Goal: Find contact information: Find contact information

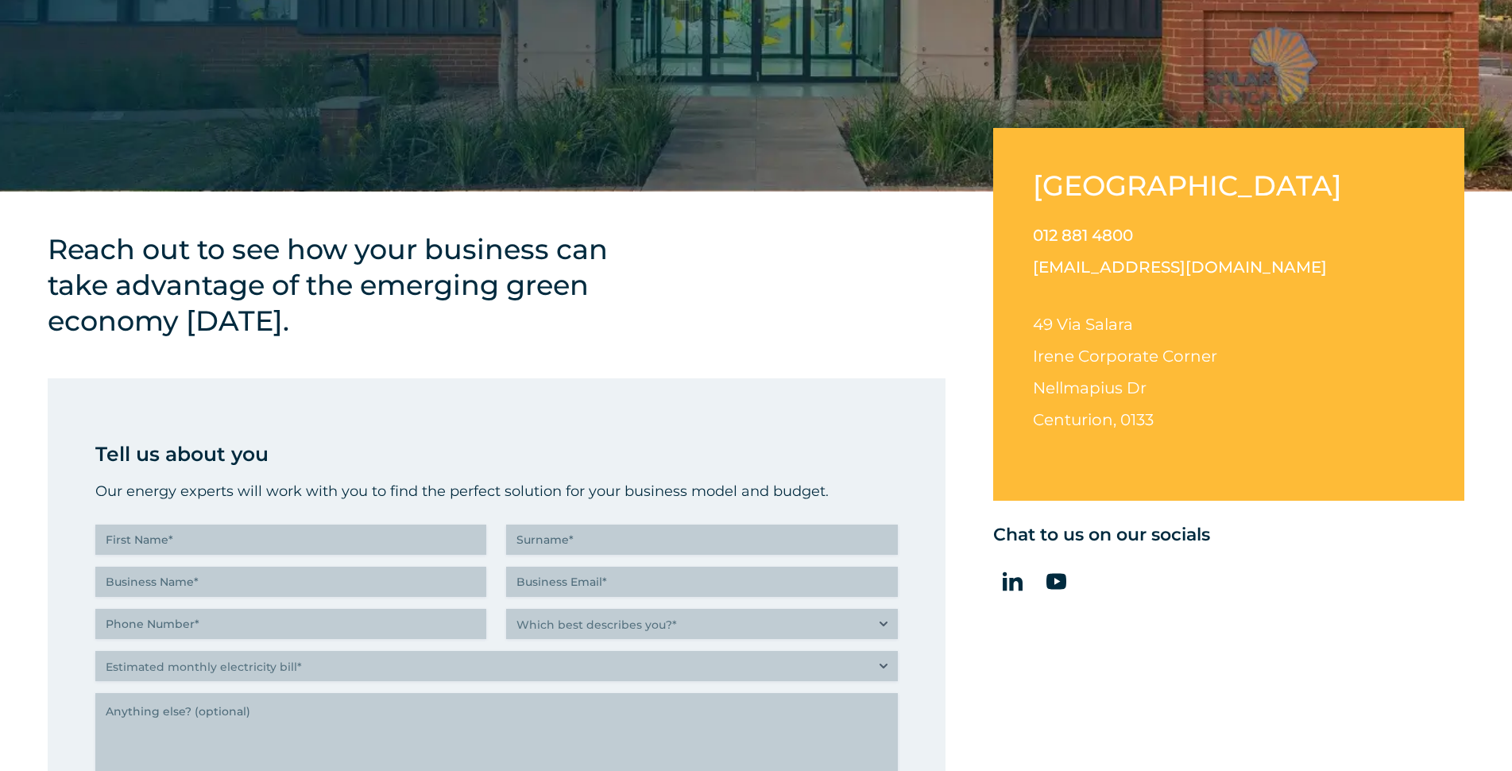
scroll to position [477, 0]
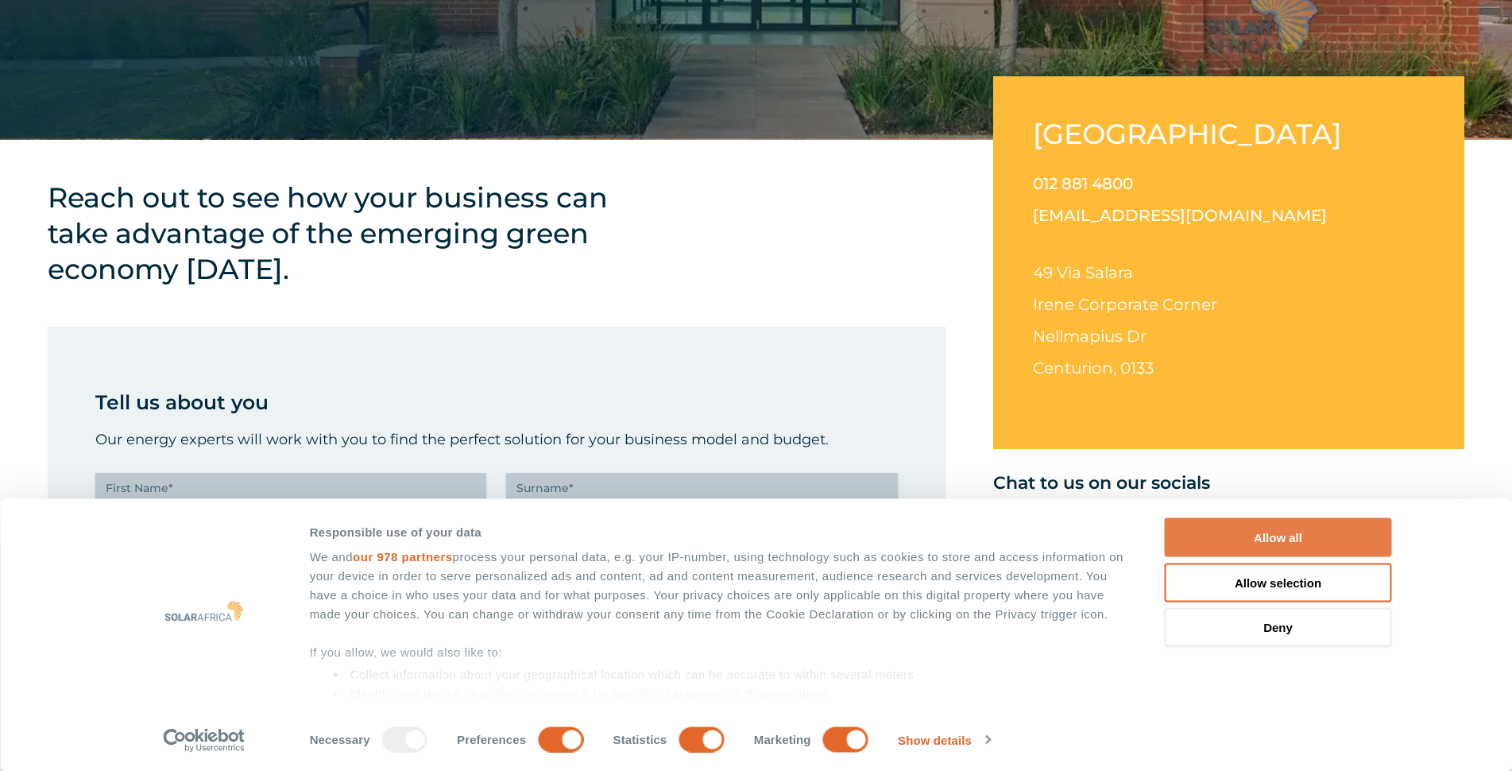
click at [1202, 532] on button "Allow all" at bounding box center [1278, 537] width 227 height 39
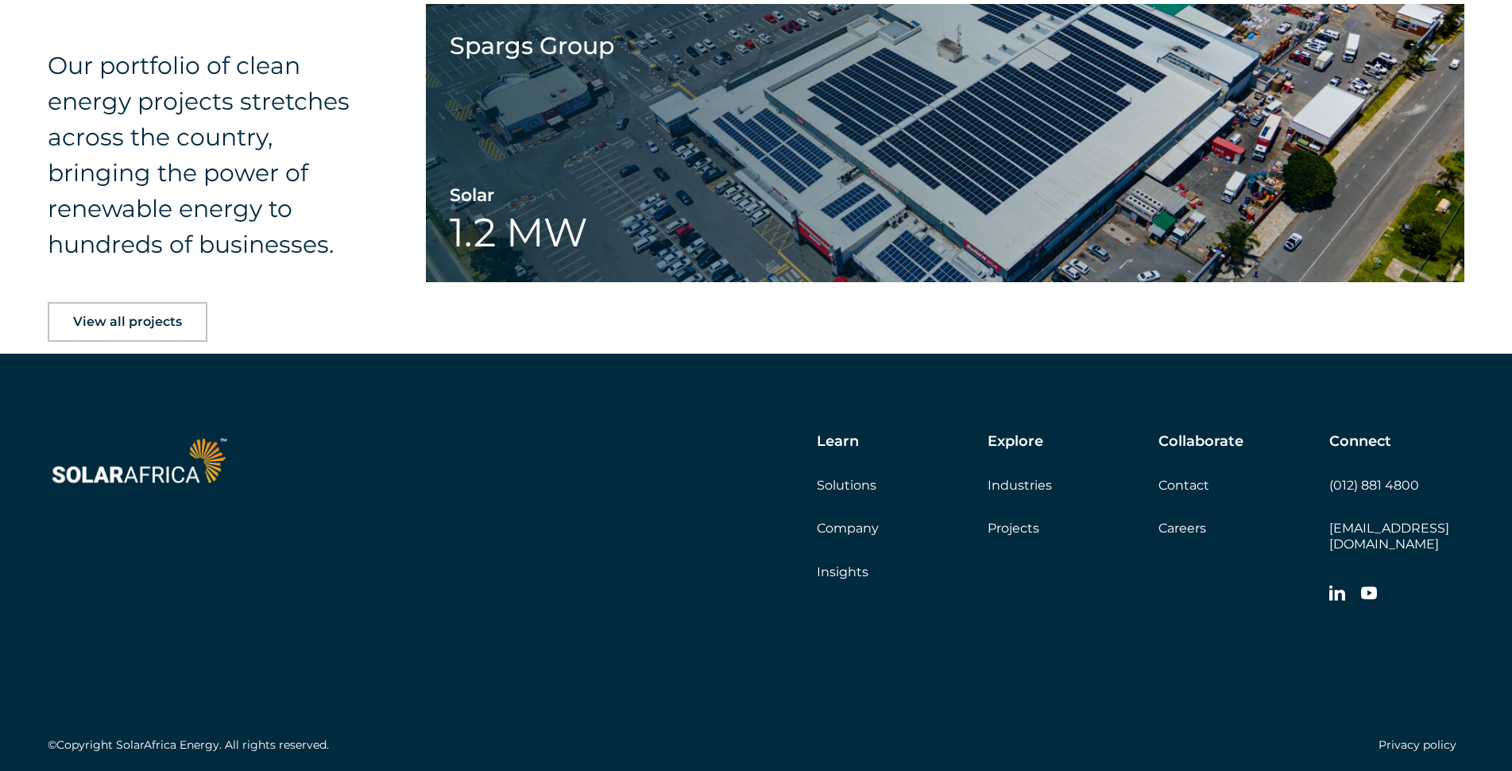
scroll to position [2572, 0]
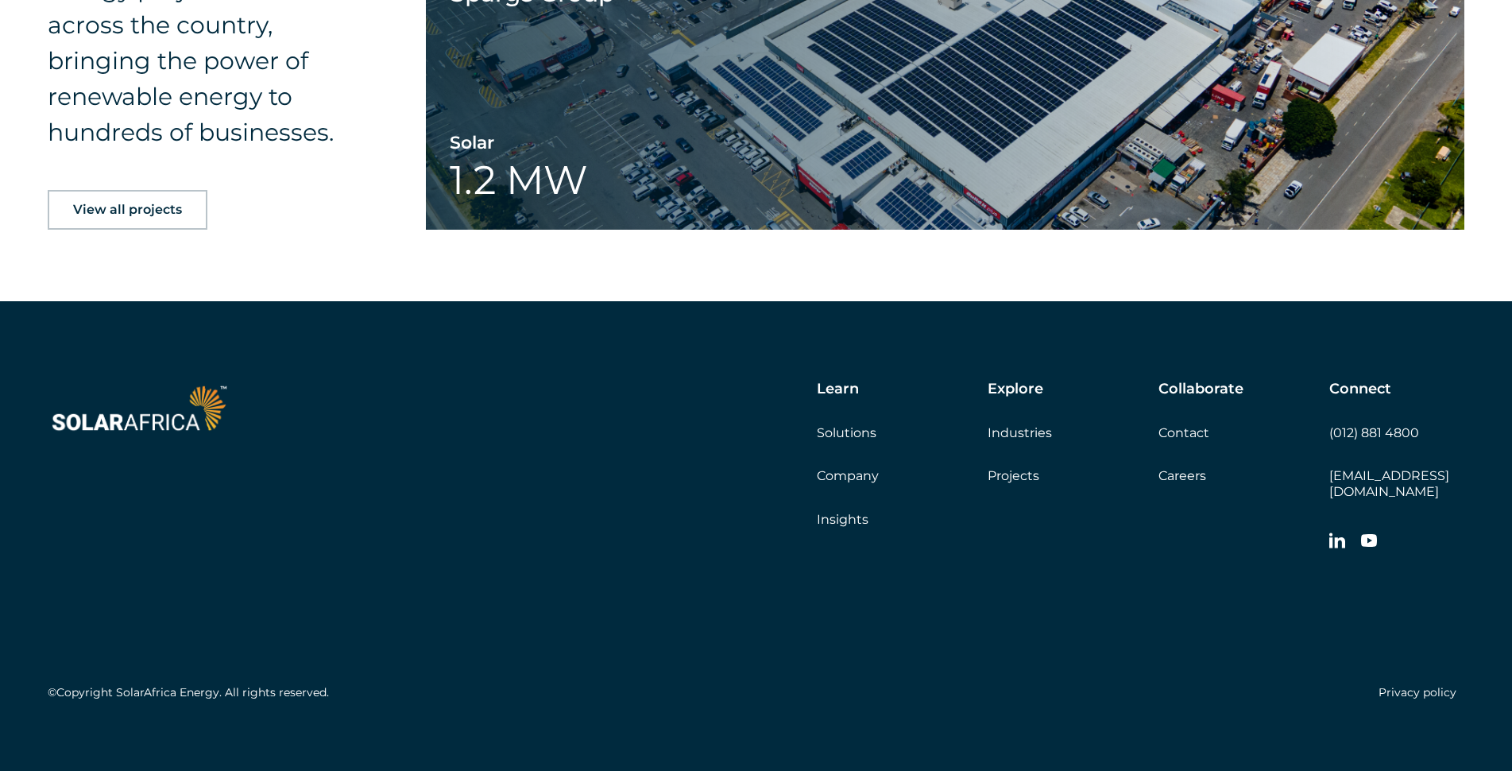
click at [1013, 483] on link "Projects" at bounding box center [1014, 475] width 52 height 15
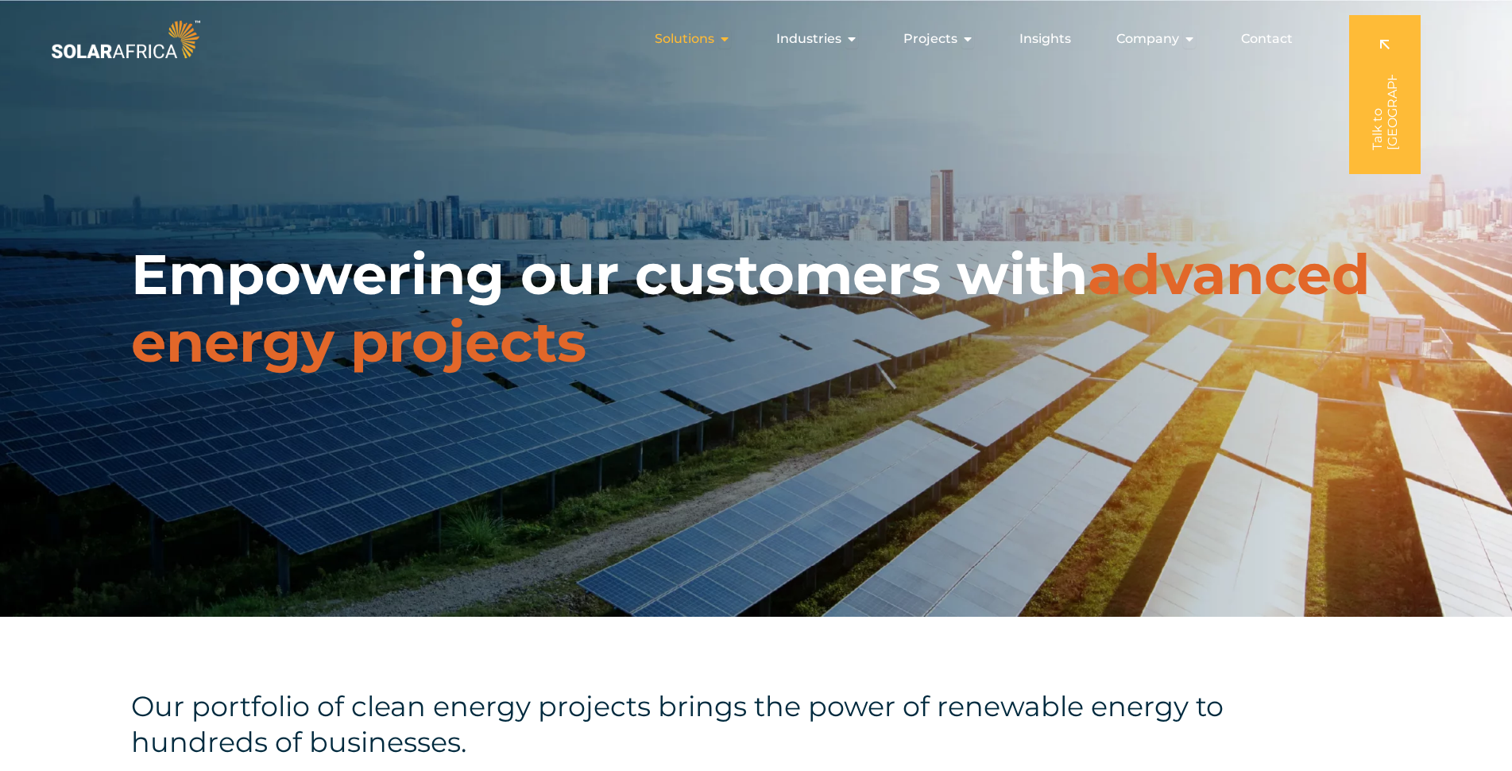
click at [730, 41] on icon "Menu" at bounding box center [724, 39] width 13 height 13
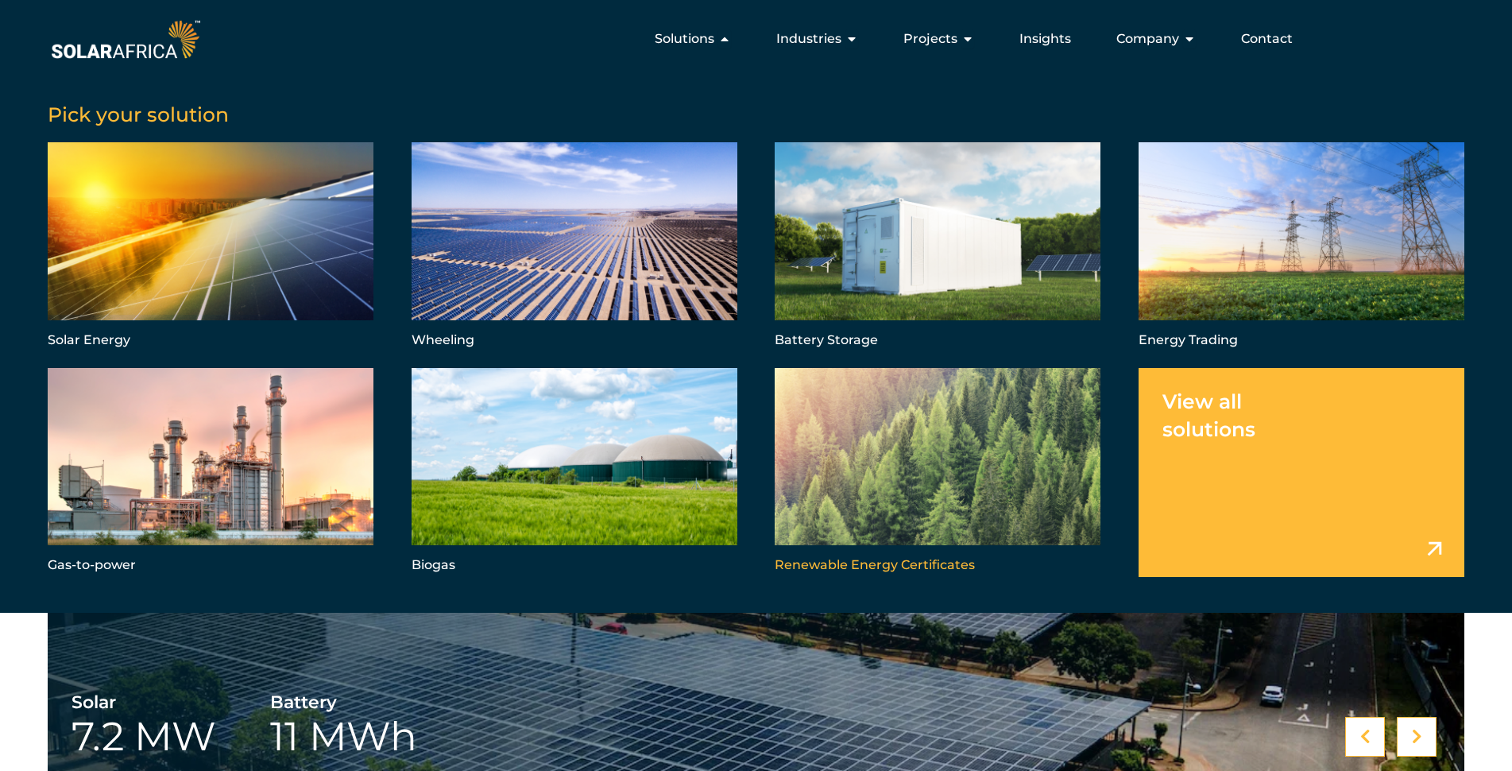
scroll to position [437, 0]
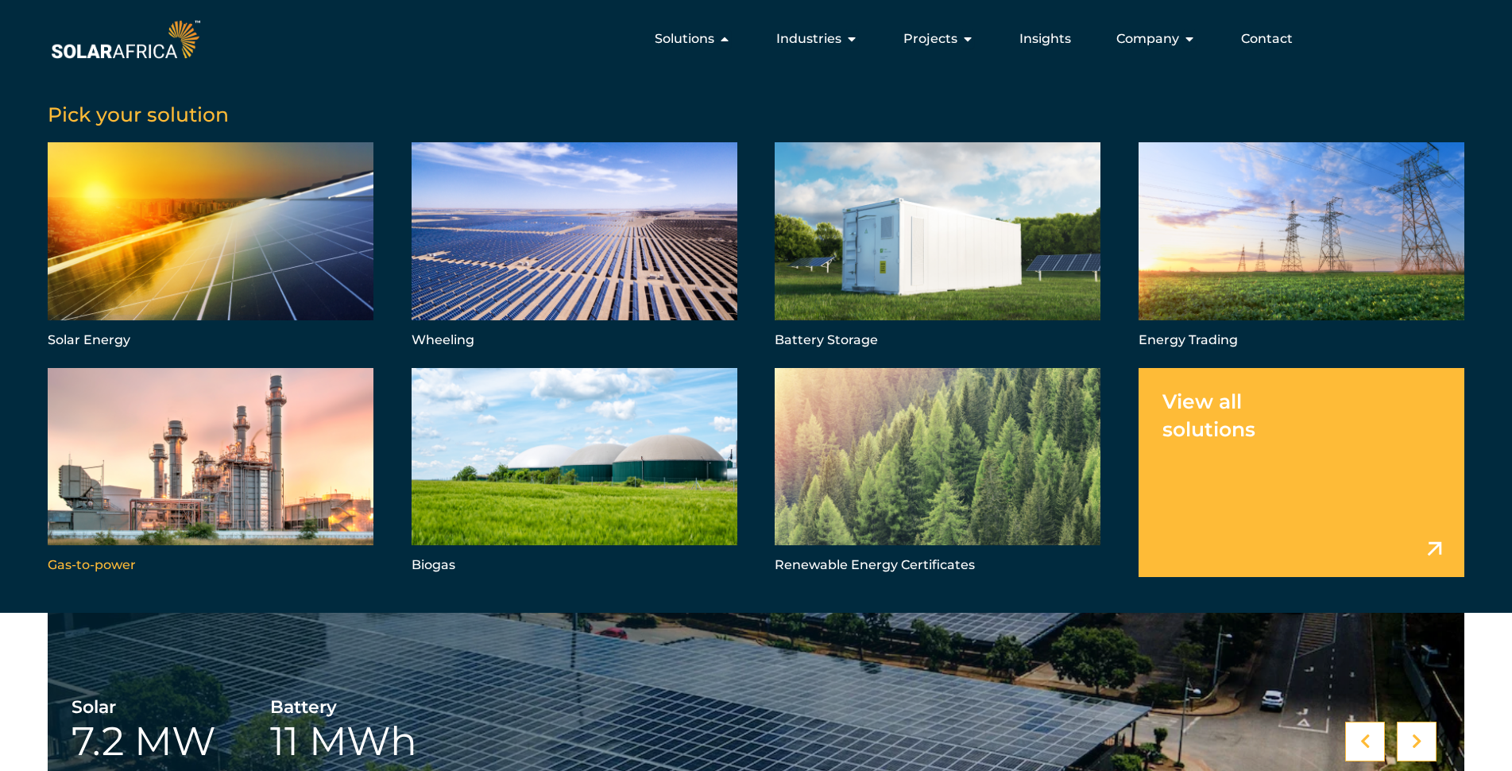
click at [236, 449] on link "Menu" at bounding box center [211, 472] width 326 height 209
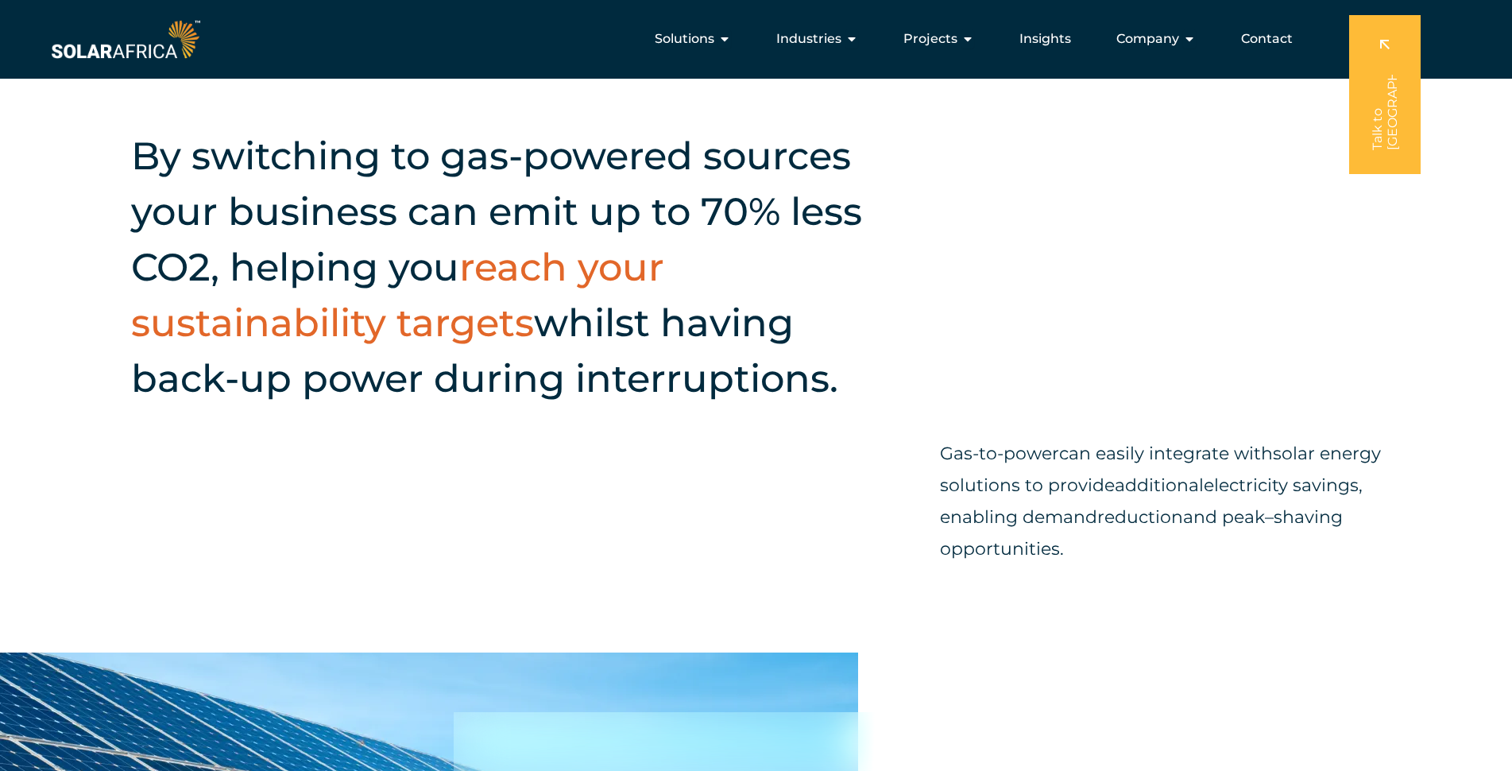
scroll to position [1033, 0]
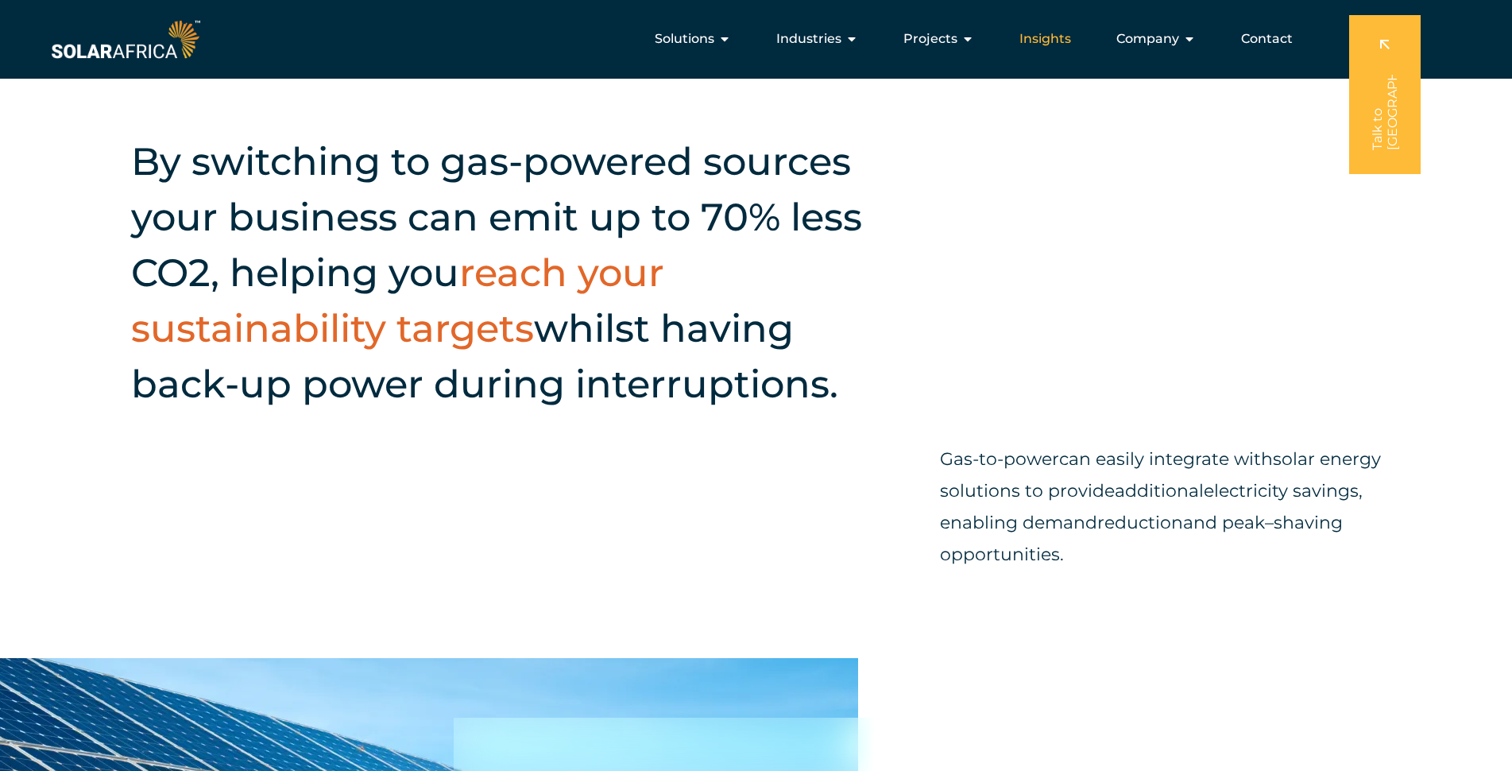
click at [1057, 34] on span "Insights" at bounding box center [1045, 38] width 52 height 19
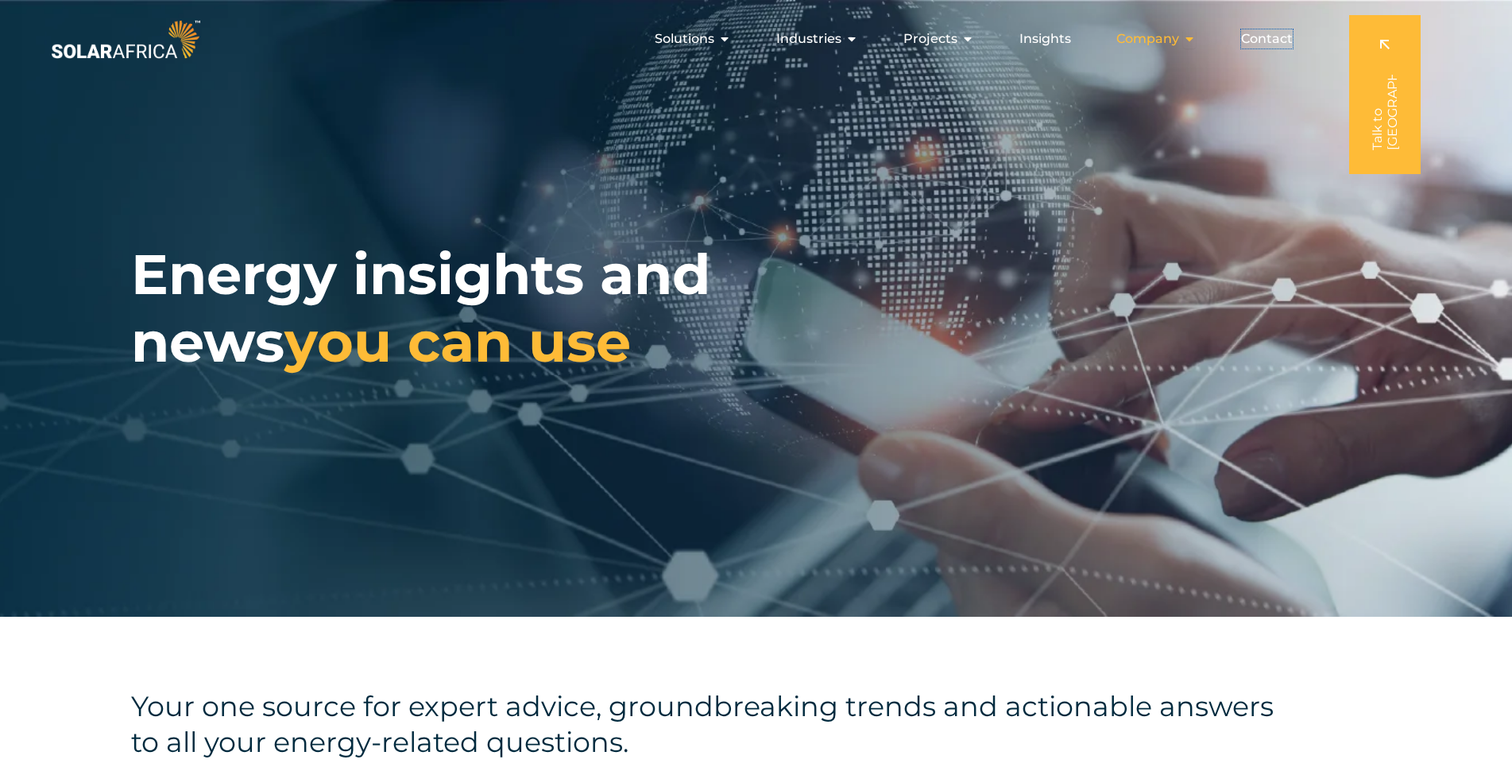
drag, startPoint x: 1274, startPoint y: 41, endPoint x: 1209, endPoint y: 55, distance: 66.5
click at [1274, 41] on span "Contact" at bounding box center [1267, 38] width 52 height 19
